Goal: Task Accomplishment & Management: Use online tool/utility

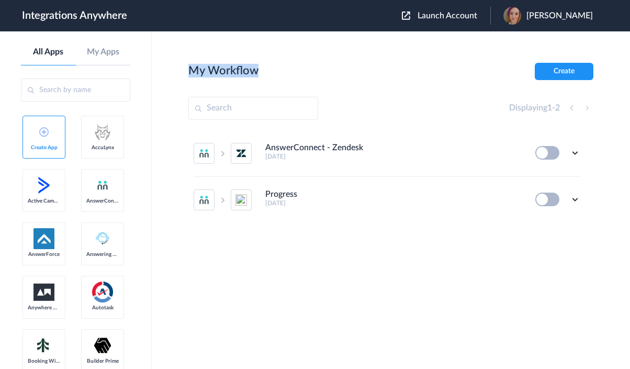
drag, startPoint x: 261, startPoint y: 70, endPoint x: 188, endPoint y: 72, distance: 72.8
click at [189, 72] on div "My Workflow Create" at bounding box center [390, 71] width 405 height 17
click at [189, 72] on h2 "My Workflow" at bounding box center [223, 71] width 70 height 14
drag, startPoint x: 188, startPoint y: 71, endPoint x: 264, endPoint y: 69, distance: 76.5
click at [264, 69] on div "My Workflow Create" at bounding box center [390, 71] width 405 height 17
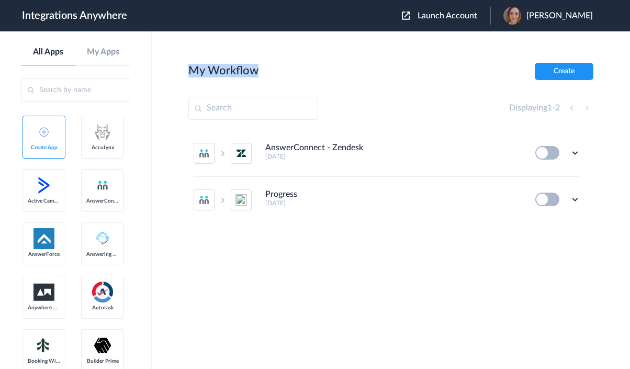
click at [264, 70] on div "My Workflow Create" at bounding box center [390, 71] width 405 height 17
drag, startPoint x: 261, startPoint y: 71, endPoint x: 191, endPoint y: 71, distance: 70.1
click at [191, 70] on div "My Workflow Create" at bounding box center [390, 71] width 405 height 17
click at [188, 70] on main "My Workflow Create Displaying 1 - 2 AnswerConnect - Zendesk [DATE] Edit Task hi…" at bounding box center [391, 200] width 478 height 338
drag, startPoint x: 185, startPoint y: 70, endPoint x: 257, endPoint y: 72, distance: 71.7
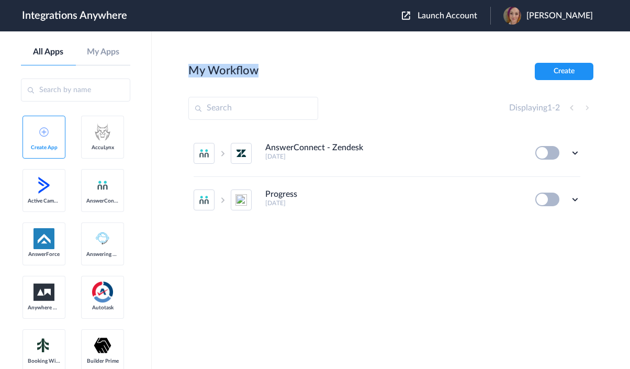
click at [257, 72] on main "My Workflow Create Displaying 1 - 2 AnswerConnect - Zendesk [DATE] Edit Task hi…" at bounding box center [391, 200] width 478 height 338
click at [258, 73] on div "My Workflow Create" at bounding box center [390, 71] width 405 height 17
drag, startPoint x: 258, startPoint y: 73, endPoint x: 186, endPoint y: 71, distance: 71.2
click at [186, 71] on main "My Workflow Create Displaying 1 - 2 AnswerConnect - Zendesk [DATE] Edit Task hi…" at bounding box center [391, 200] width 478 height 338
click at [183, 71] on main "My Workflow Create Displaying 1 - 2 AnswerConnect - Zendesk [DATE] Edit Task hi…" at bounding box center [391, 200] width 478 height 338
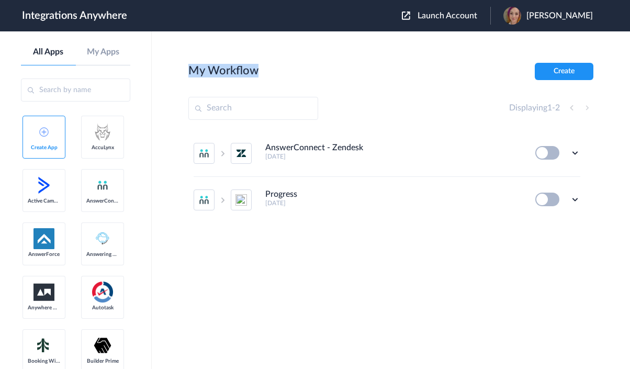
drag, startPoint x: 188, startPoint y: 73, endPoint x: 262, endPoint y: 73, distance: 74.3
click at [262, 73] on main "My Workflow Create Displaying 1 - 2 AnswerConnect - Zendesk [DATE] Edit Task hi…" at bounding box center [391, 200] width 478 height 338
click at [264, 73] on div "My Workflow Create" at bounding box center [390, 71] width 405 height 17
drag, startPoint x: 255, startPoint y: 74, endPoint x: 188, endPoint y: 72, distance: 66.5
click at [188, 72] on div "My Workflow Create" at bounding box center [390, 71] width 405 height 17
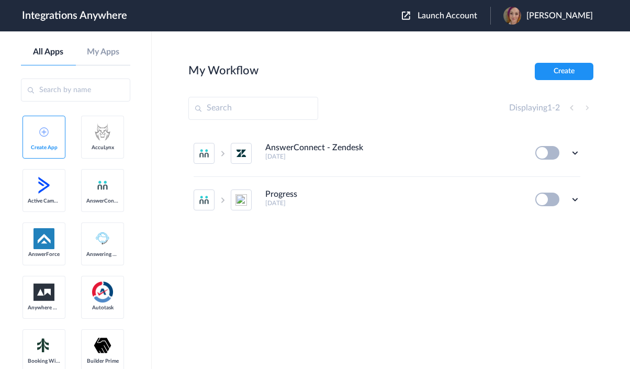
click at [186, 71] on main "My Workflow Create Displaying 1 - 2 AnswerConnect - Zendesk [DATE] Edit Task hi…" at bounding box center [391, 200] width 478 height 338
drag, startPoint x: 187, startPoint y: 72, endPoint x: 260, endPoint y: 70, distance: 72.3
click at [260, 70] on main "My Workflow Create Displaying 1 - 2 AnswerConnect - Zendesk [DATE] Edit Task hi…" at bounding box center [391, 200] width 478 height 338
click at [259, 74] on div "My Workflow Create" at bounding box center [390, 71] width 405 height 17
drag, startPoint x: 258, startPoint y: 74, endPoint x: 187, endPoint y: 72, distance: 70.7
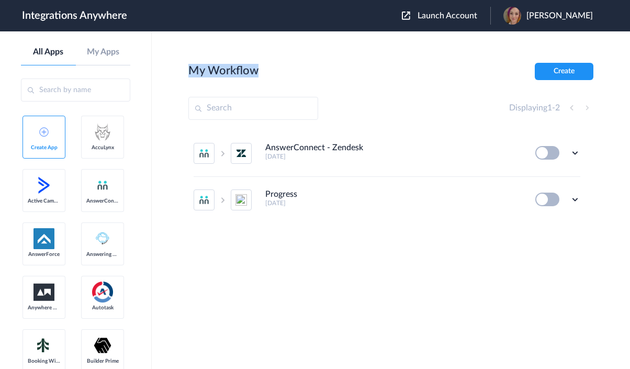
click at [187, 72] on main "My Workflow Create Displaying 1 - 2 AnswerConnect - Zendesk [DATE] Edit Task hi…" at bounding box center [391, 200] width 478 height 338
click at [188, 72] on h2 "My Workflow" at bounding box center [223, 71] width 70 height 14
drag, startPoint x: 188, startPoint y: 72, endPoint x: 261, endPoint y: 72, distance: 73.3
click at [261, 72] on div "My Workflow Create" at bounding box center [390, 71] width 405 height 17
click at [260, 73] on div "My Workflow Create" at bounding box center [390, 71] width 405 height 17
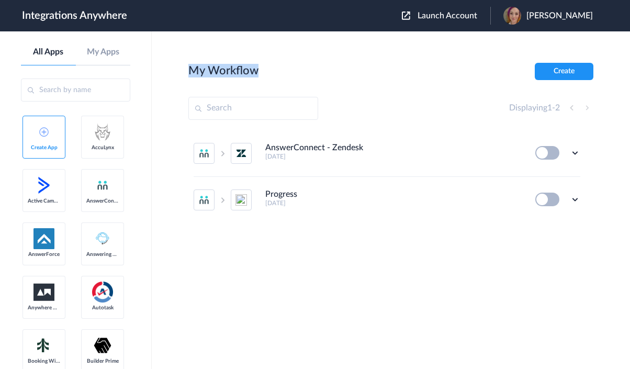
drag, startPoint x: 260, startPoint y: 73, endPoint x: 183, endPoint y: 72, distance: 77.0
click at [183, 72] on main "My Workflow Create Displaying 1 - 2 AnswerConnect - Zendesk [DATE] Edit Task hi…" at bounding box center [391, 200] width 478 height 338
click at [188, 74] on h2 "My Workflow" at bounding box center [223, 71] width 70 height 14
drag, startPoint x: 194, startPoint y: 74, endPoint x: 262, endPoint y: 71, distance: 68.1
click at [262, 71] on div "My Workflow Create" at bounding box center [390, 71] width 405 height 17
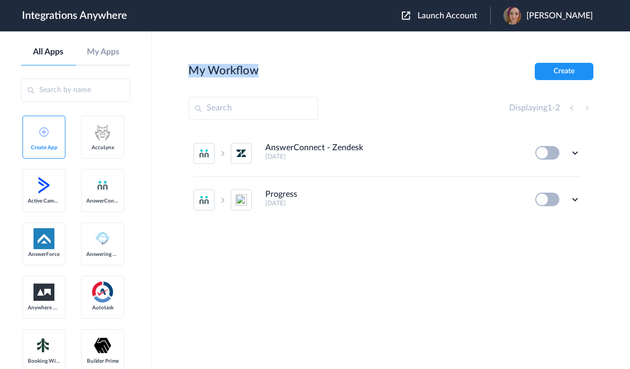
click at [262, 73] on div "My Workflow Create" at bounding box center [390, 71] width 405 height 17
drag, startPoint x: 257, startPoint y: 73, endPoint x: 192, endPoint y: 71, distance: 65.5
click at [192, 71] on h2 "My Workflow" at bounding box center [223, 71] width 70 height 14
click at [189, 72] on h2 "My Workflow" at bounding box center [223, 71] width 70 height 14
drag, startPoint x: 194, startPoint y: 71, endPoint x: 258, endPoint y: 70, distance: 63.9
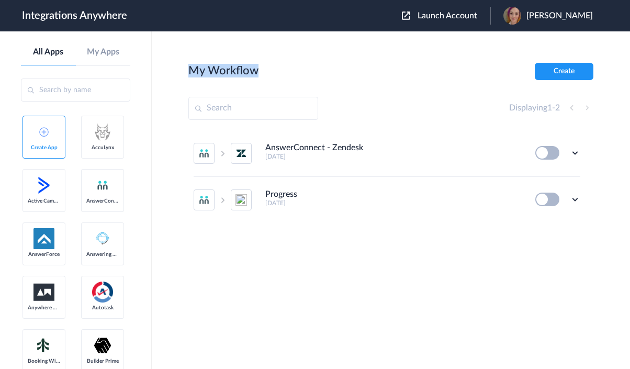
click at [258, 70] on h2 "My Workflow" at bounding box center [223, 71] width 70 height 14
click at [258, 72] on div "My Workflow Create" at bounding box center [390, 71] width 405 height 17
drag, startPoint x: 258, startPoint y: 73, endPoint x: 186, endPoint y: 71, distance: 71.8
click at [186, 70] on main "My Workflow Create Displaying 1 - 2 AnswerConnect - Zendesk [DATE] Edit Task hi…" at bounding box center [391, 200] width 478 height 338
click at [186, 72] on main "My Workflow Create Displaying 1 - 2 AnswerConnect - Zendesk [DATE] Edit Task hi…" at bounding box center [391, 200] width 478 height 338
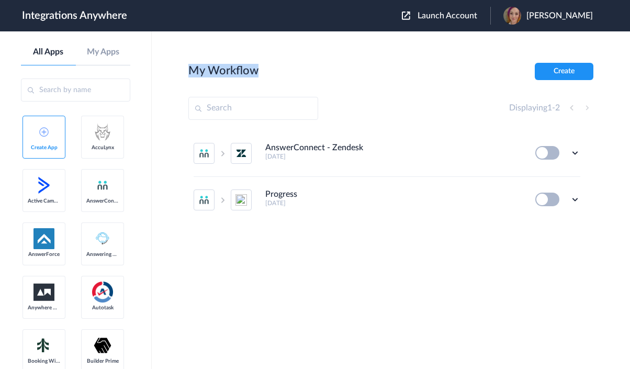
drag, startPoint x: 188, startPoint y: 72, endPoint x: 254, endPoint y: 72, distance: 66.0
click at [254, 72] on h2 "My Workflow" at bounding box center [223, 71] width 70 height 14
click at [260, 74] on div "My Workflow Create" at bounding box center [390, 71] width 405 height 17
drag, startPoint x: 259, startPoint y: 74, endPoint x: 186, endPoint y: 71, distance: 72.8
click at [186, 71] on main "My Workflow Create Displaying 1 - 2 AnswerConnect - Zendesk [DATE] Edit Task hi…" at bounding box center [391, 200] width 478 height 338
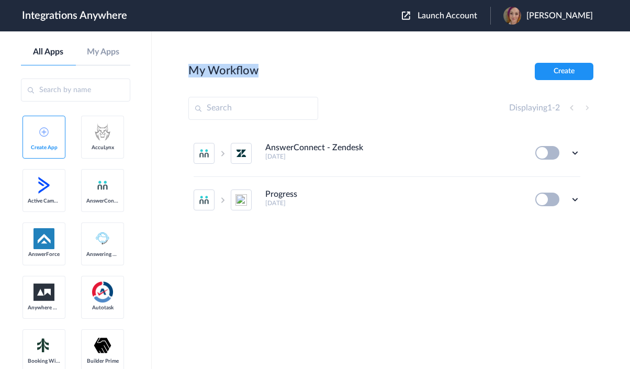
click at [183, 70] on main "My Workflow Create Displaying 1 - 2 AnswerConnect - Zendesk [DATE] Edit Task hi…" at bounding box center [391, 200] width 478 height 338
drag, startPoint x: 186, startPoint y: 72, endPoint x: 258, endPoint y: 73, distance: 72.2
click at [258, 73] on main "My Workflow Create Displaying 1 - 2 AnswerConnect - Zendesk [DATE] Edit Task hi…" at bounding box center [391, 200] width 478 height 338
click at [261, 74] on div "My Workflow Create" at bounding box center [390, 71] width 405 height 17
